Goal: Navigation & Orientation: Find specific page/section

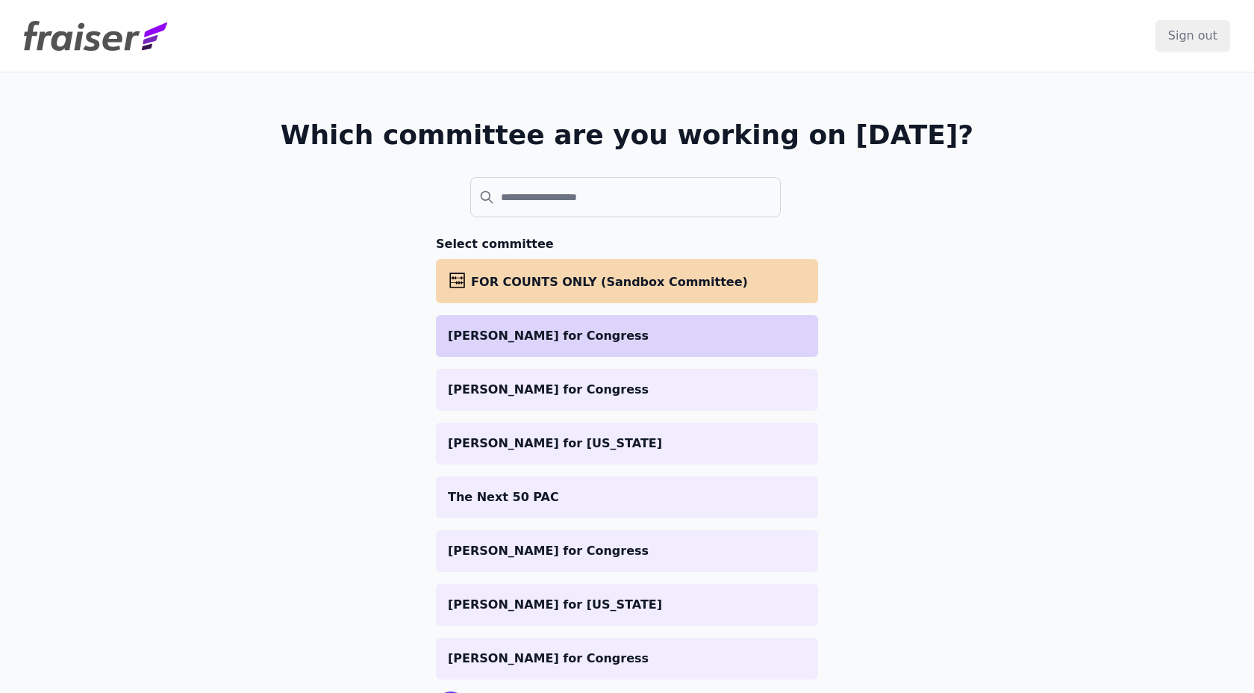
scroll to position [8, 0]
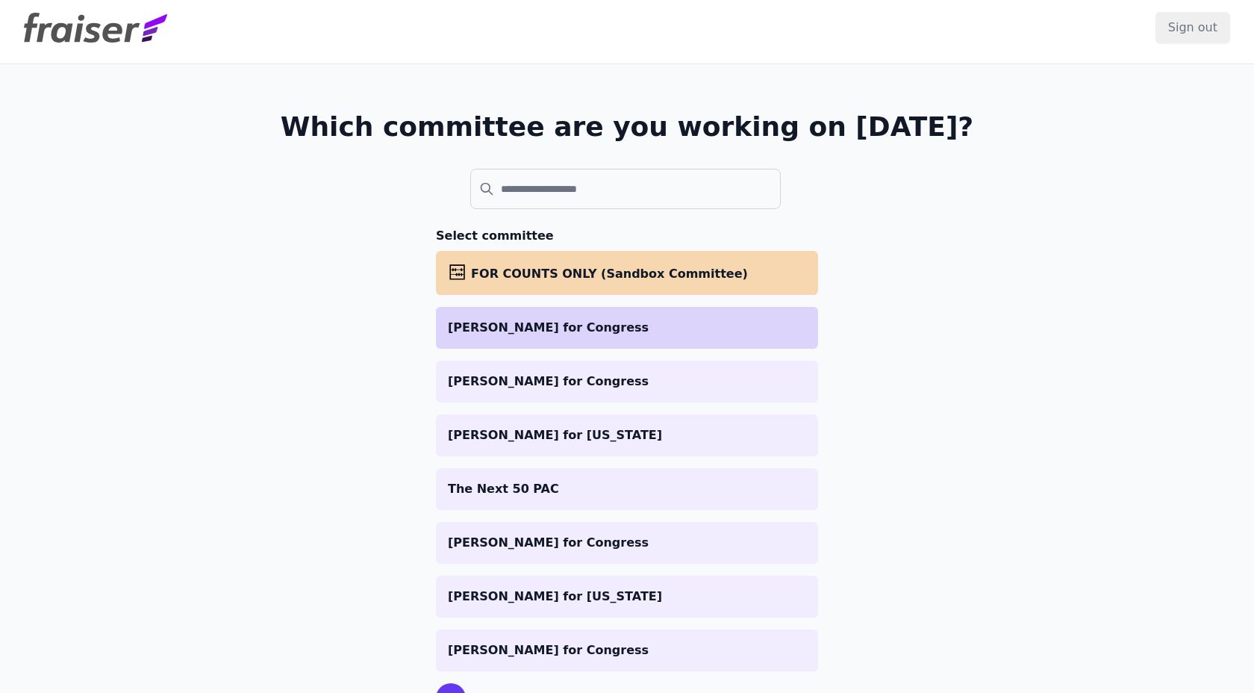
click at [488, 339] on li "[PERSON_NAME] for Congress" at bounding box center [627, 328] width 382 height 42
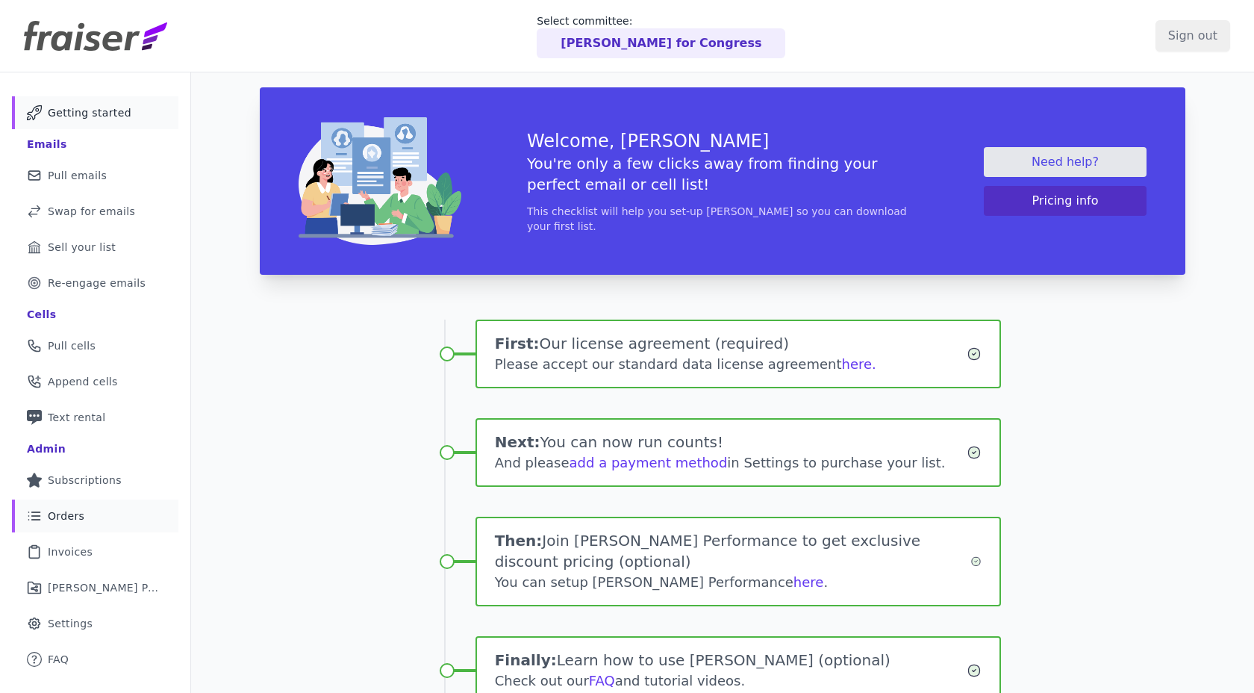
click at [60, 501] on link "List Icon Outline of bulleted list Orders" at bounding box center [95, 516] width 167 height 33
